Goal: Information Seeking & Learning: Learn about a topic

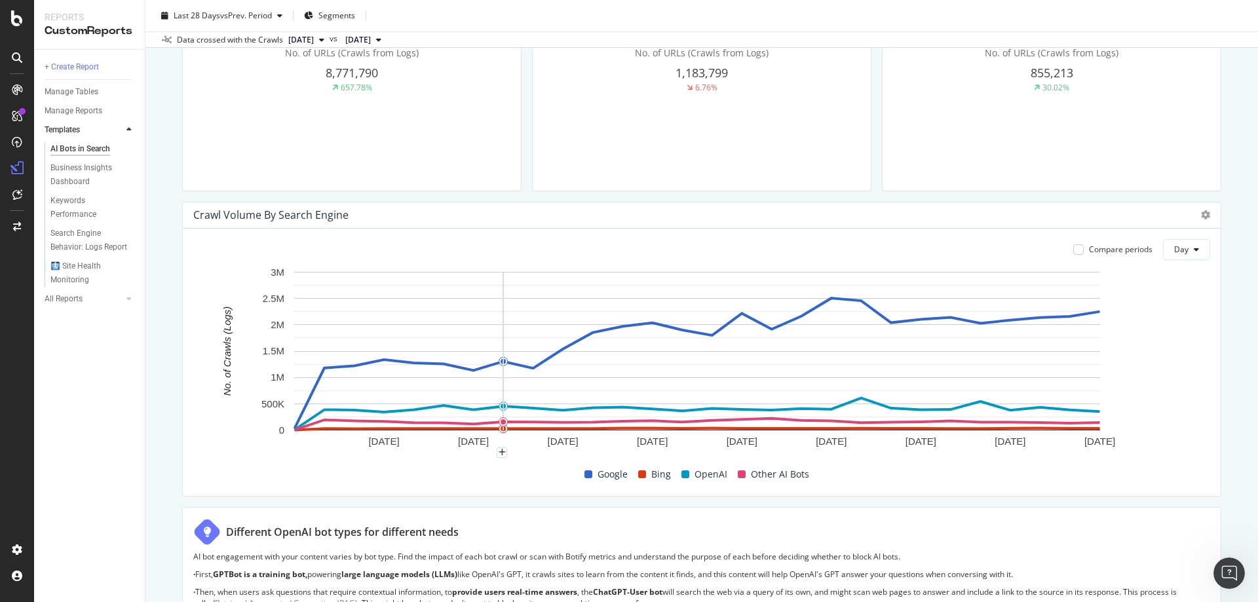
scroll to position [655, 0]
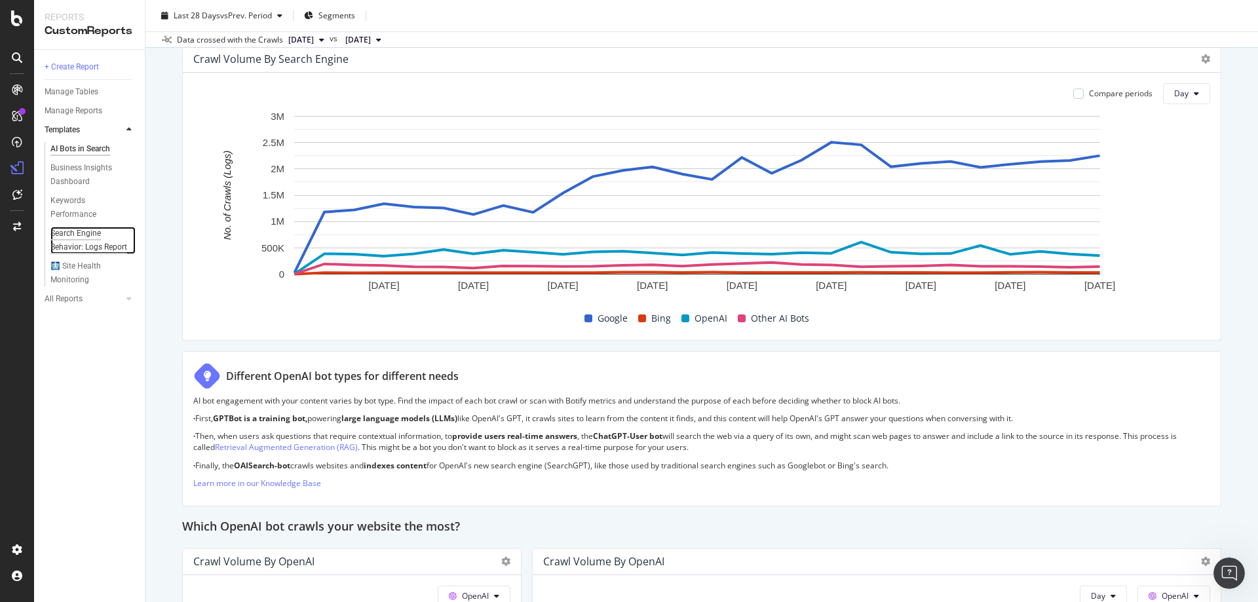
click at [97, 245] on div "Search Engine Behavior: Logs Report" at bounding box center [88, 241] width 77 height 28
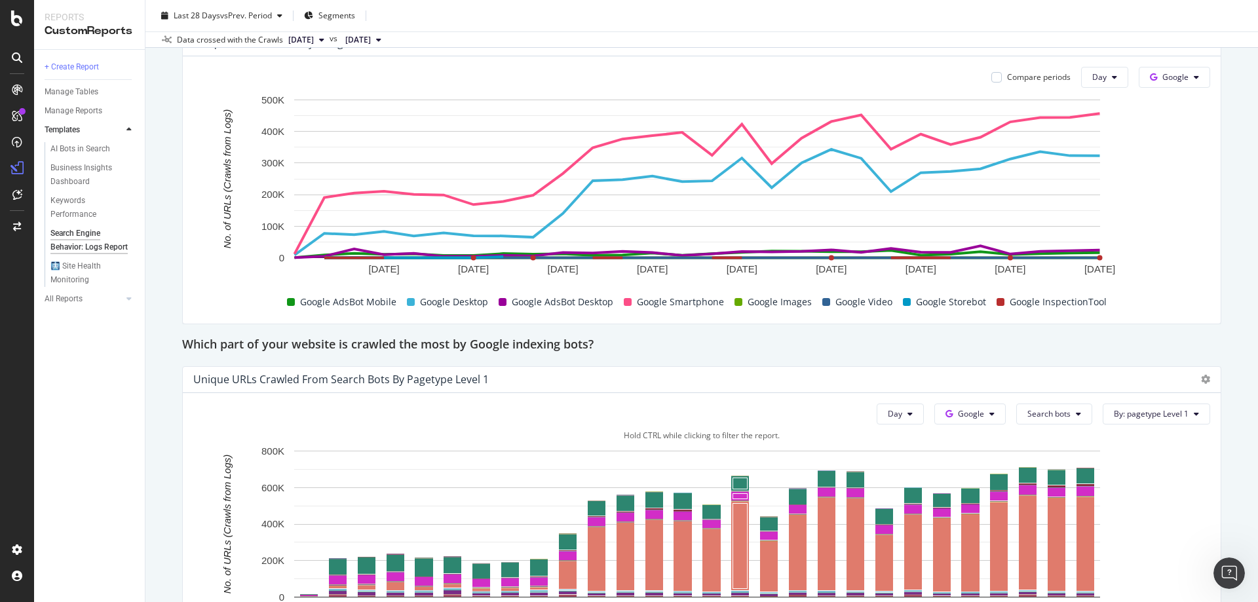
scroll to position [851, 0]
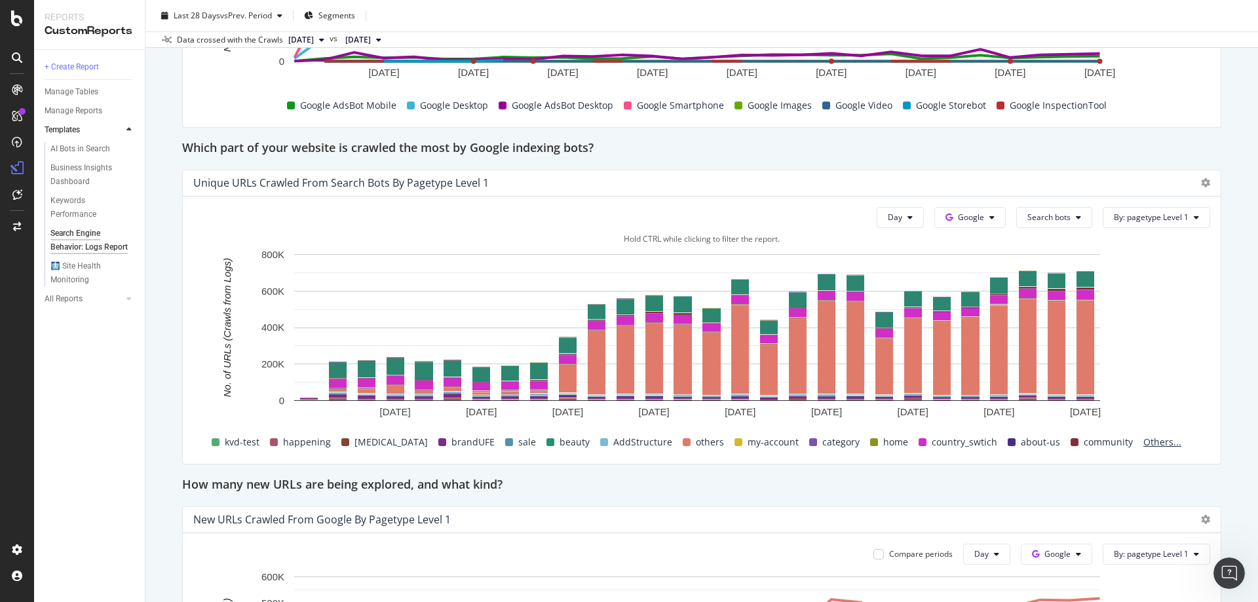
click at [1142, 439] on span "Others..." at bounding box center [1162, 442] width 48 height 16
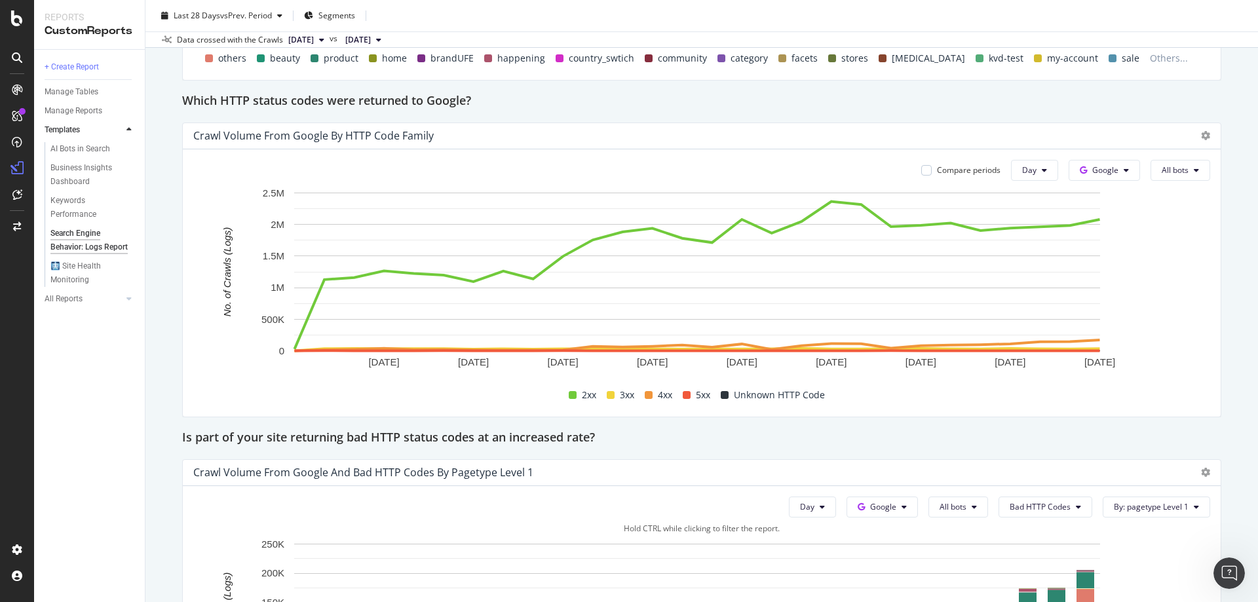
scroll to position [1806, 0]
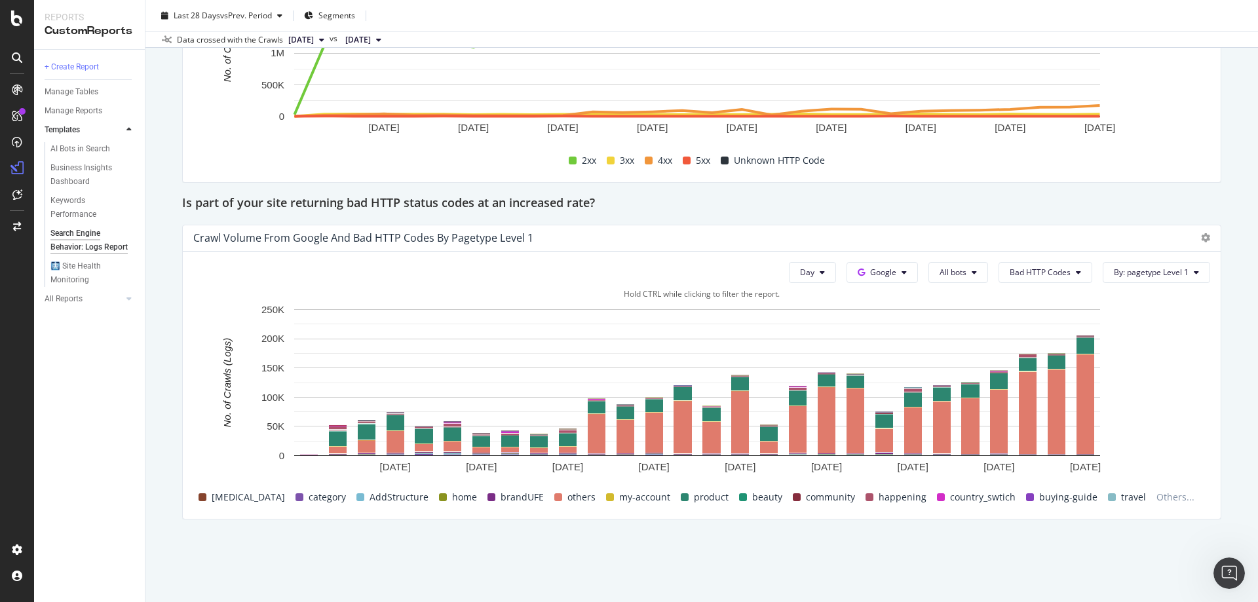
click at [878, 497] on span "happening" at bounding box center [902, 497] width 48 height 16
click at [865, 498] on span at bounding box center [869, 497] width 8 height 8
click at [878, 500] on span "happening" at bounding box center [902, 497] width 48 height 16
click at [745, 424] on rect "A chart." at bounding box center [740, 421] width 14 height 59
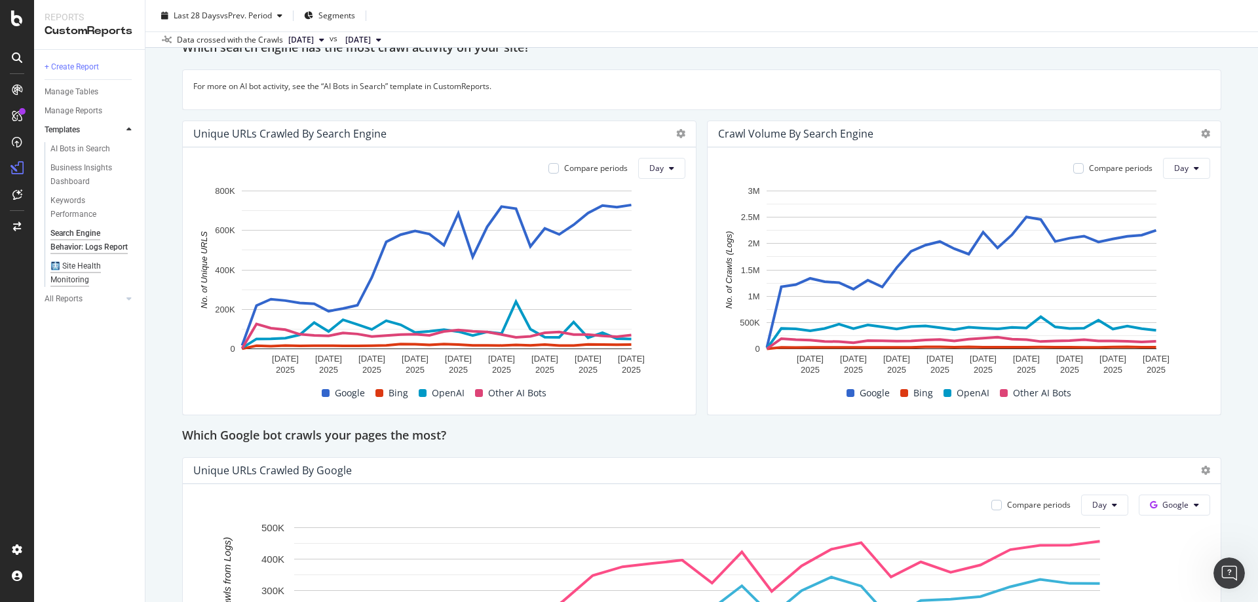
scroll to position [38, 0]
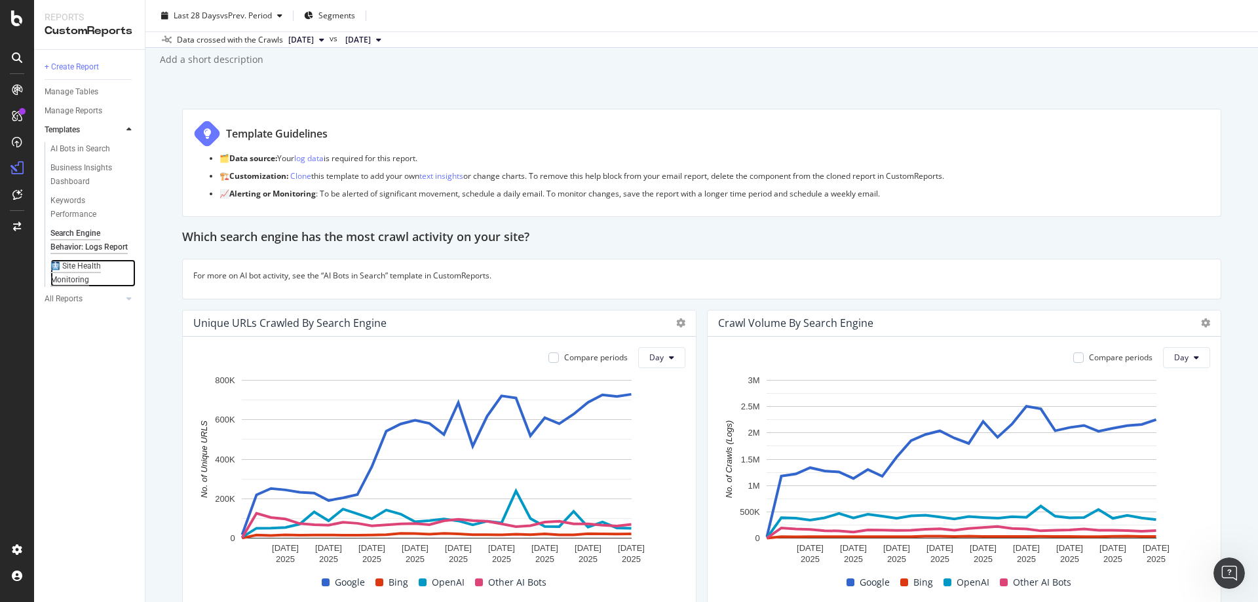
click at [84, 280] on div "🩻 Site Health Monitoring" at bounding box center [87, 273] width 75 height 28
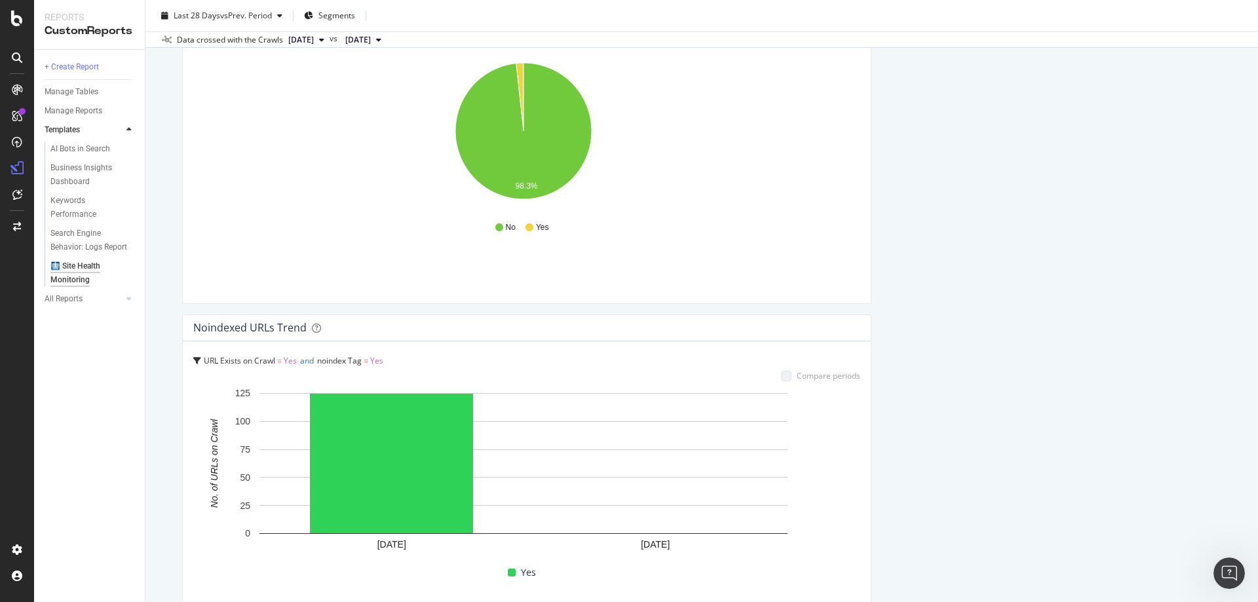
scroll to position [3537, 0]
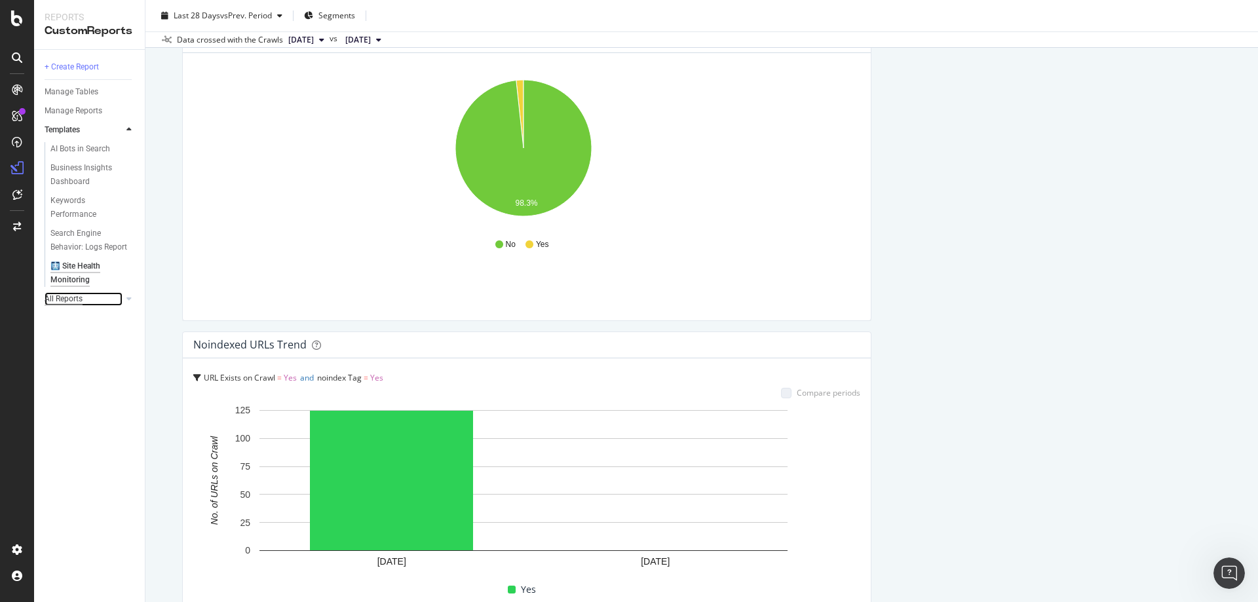
click at [73, 299] on div "All Reports" at bounding box center [64, 299] width 38 height 14
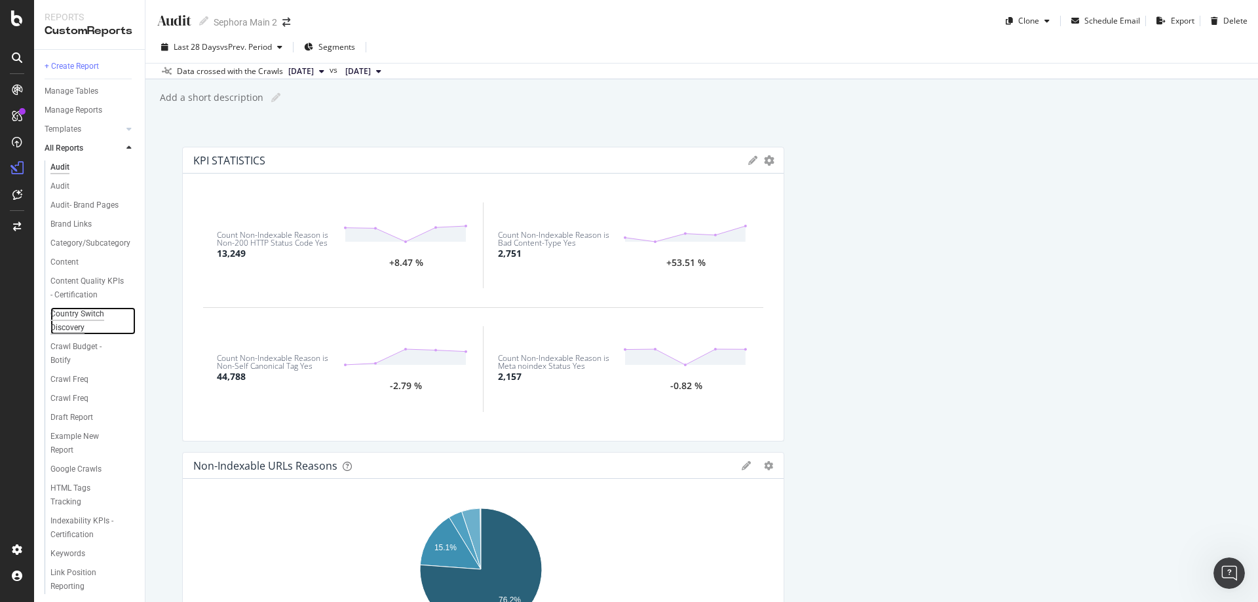
click at [98, 328] on div "Country Switch Discovery" at bounding box center [87, 321] width 74 height 28
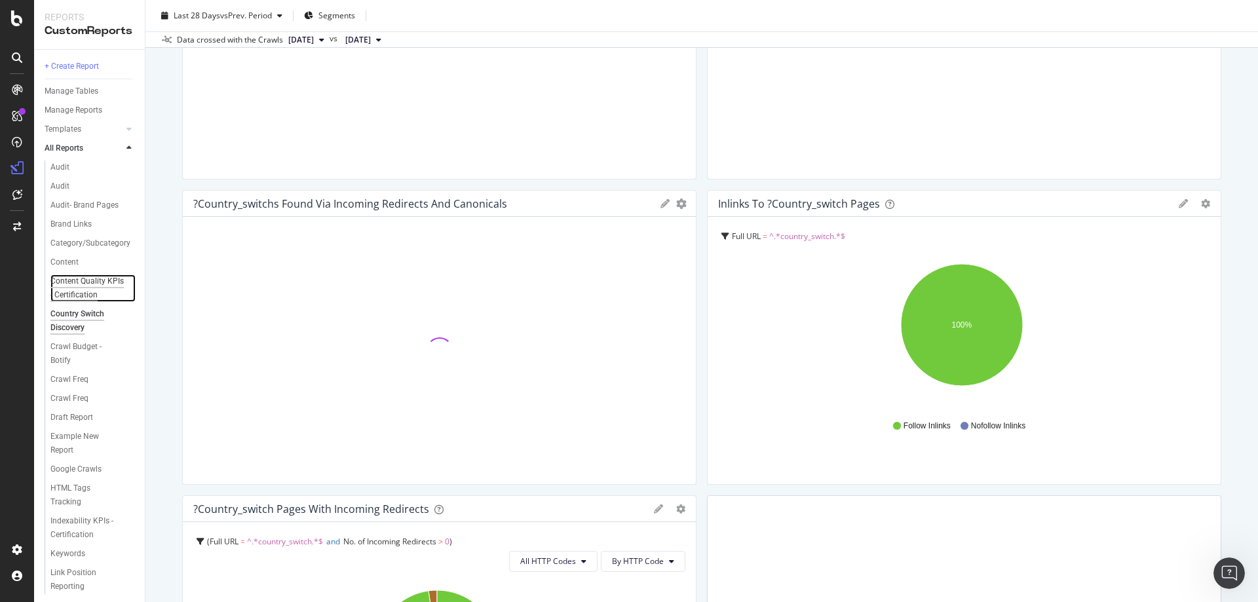
click at [94, 302] on div "Content Quality KPIs - Certification" at bounding box center [88, 288] width 77 height 28
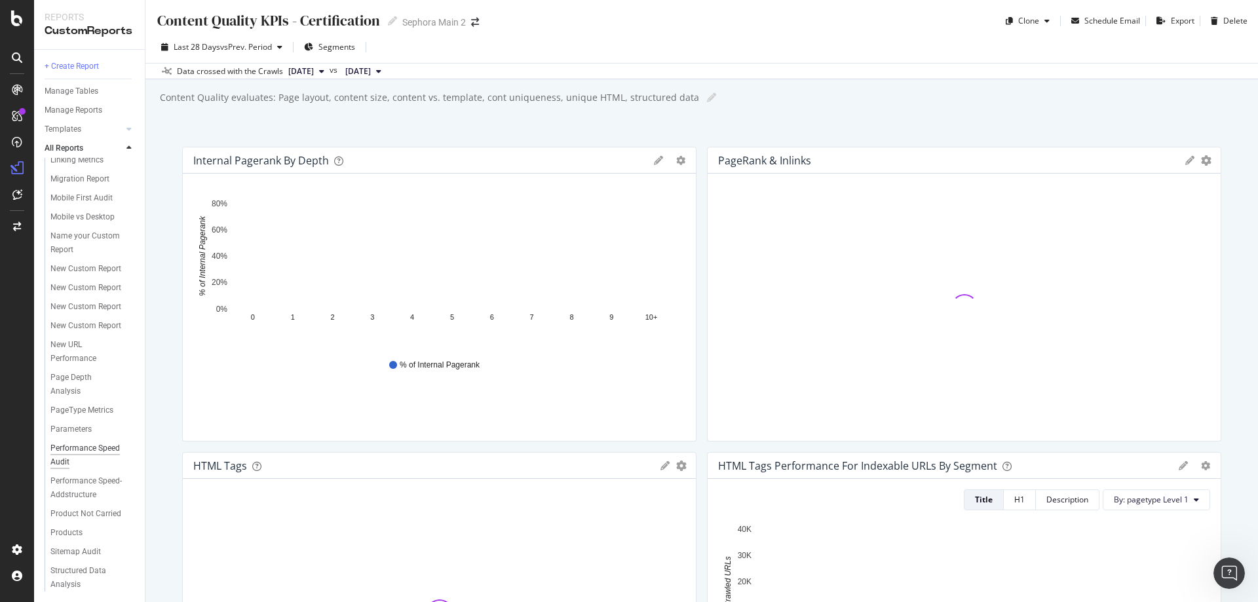
scroll to position [569, 0]
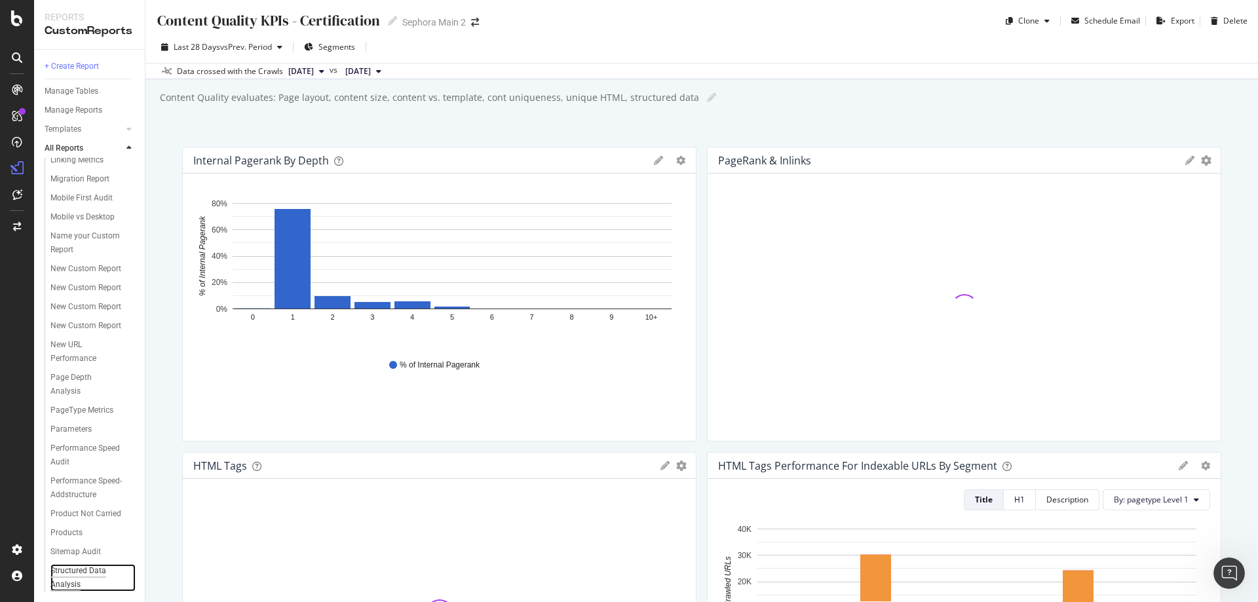
click at [94, 570] on div "Structured Data Analysis" at bounding box center [87, 578] width 74 height 28
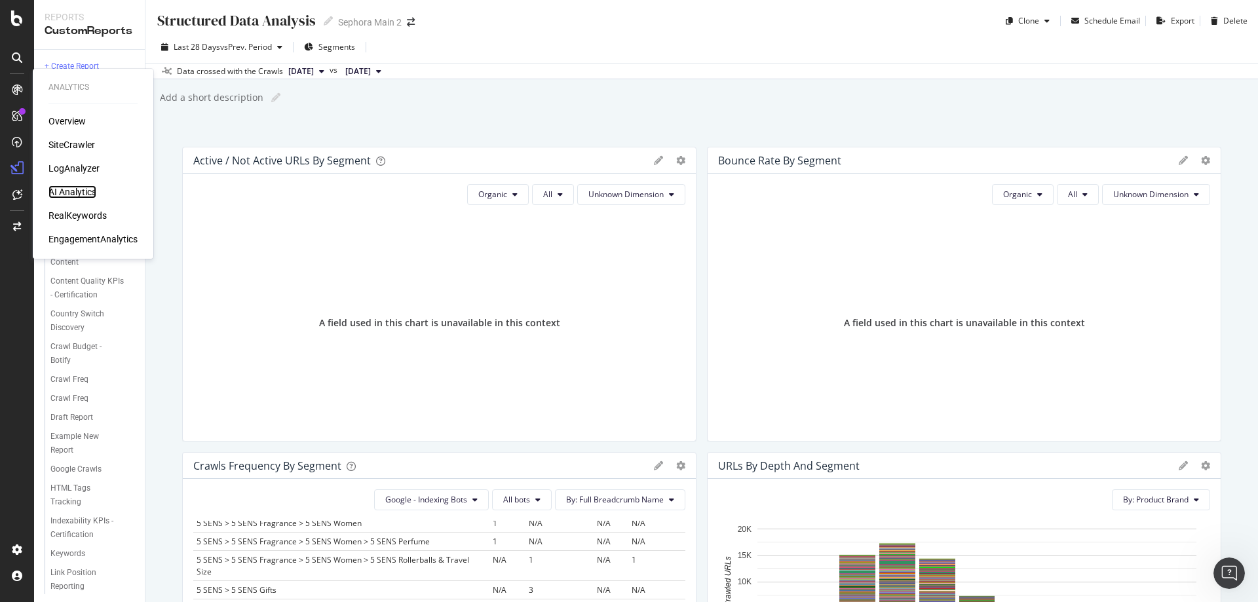
click at [84, 189] on div "AI Analytics" at bounding box center [72, 191] width 48 height 13
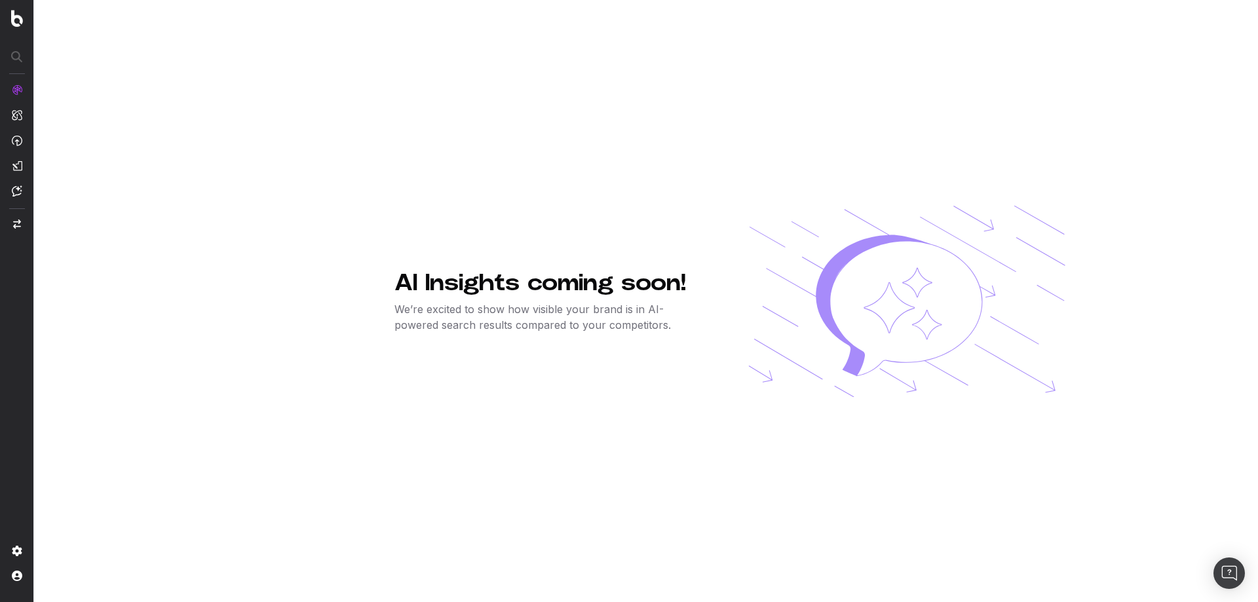
click at [638, 324] on p "We’re excited to show how visible your brand is in AI-powered search results co…" at bounding box center [550, 316] width 312 height 31
click at [839, 310] on img at bounding box center [906, 301] width 317 height 191
click at [82, 227] on span "SmartIndex" at bounding box center [71, 226] width 48 height 10
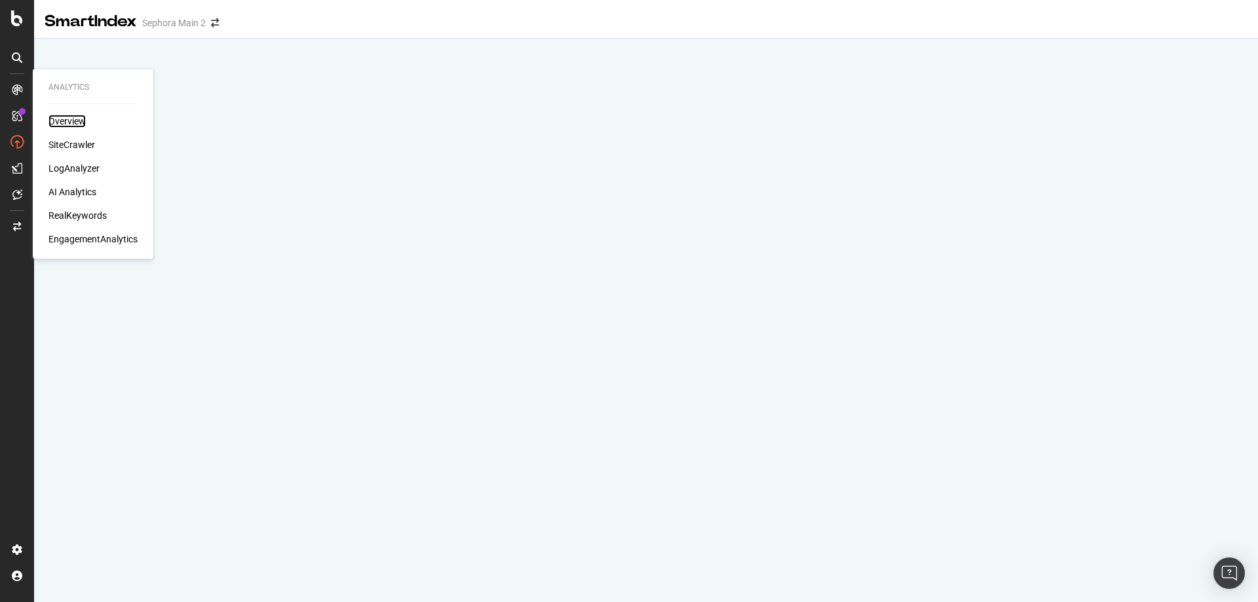
click at [63, 122] on div "Overview" at bounding box center [66, 121] width 37 height 13
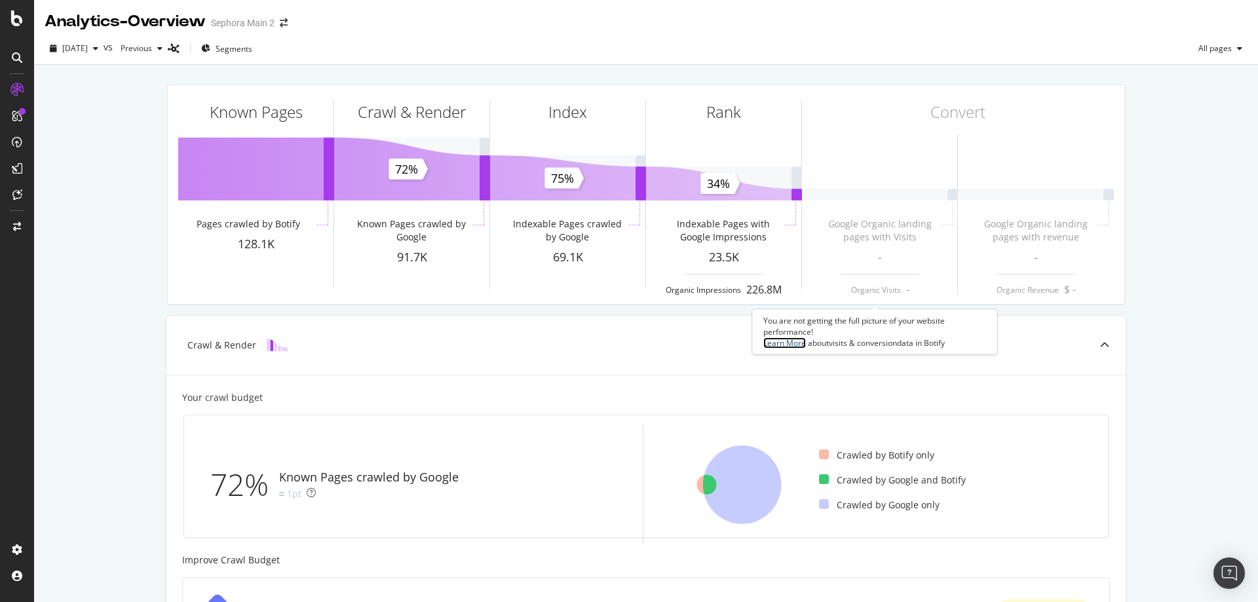
click at [783, 346] on link "Learn More" at bounding box center [784, 342] width 43 height 11
